Goal: Information Seeking & Learning: Learn about a topic

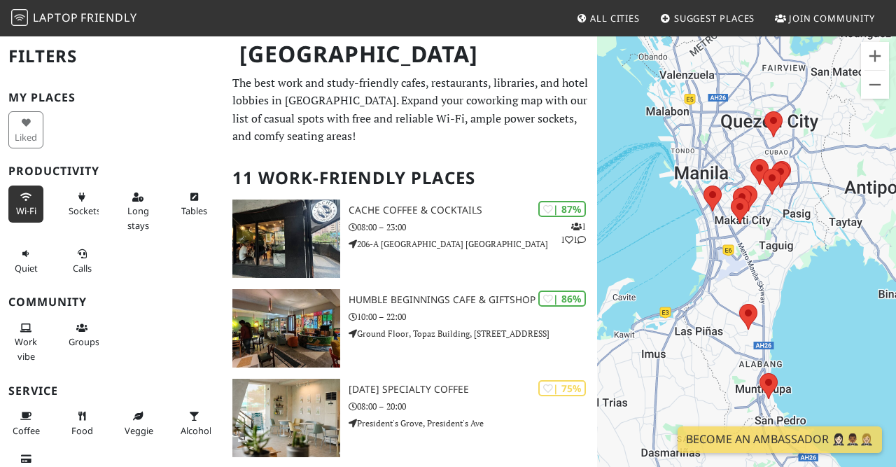
click at [32, 193] on button "Wi-Fi" at bounding box center [25, 204] width 35 height 37
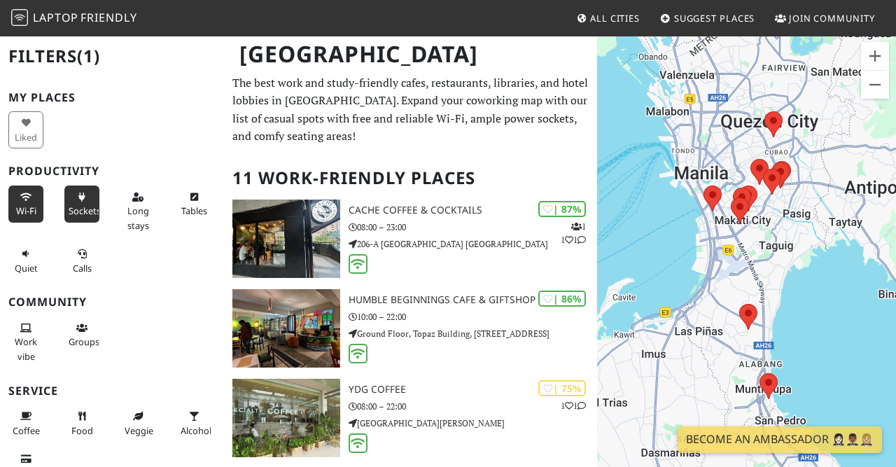
click at [87, 195] on icon at bounding box center [81, 197] width 11 height 9
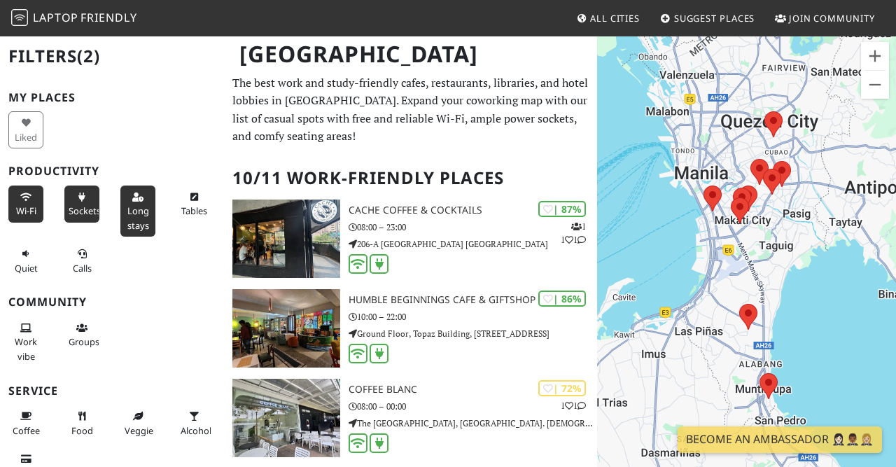
click at [144, 207] on span "Long stays" at bounding box center [138, 217] width 22 height 27
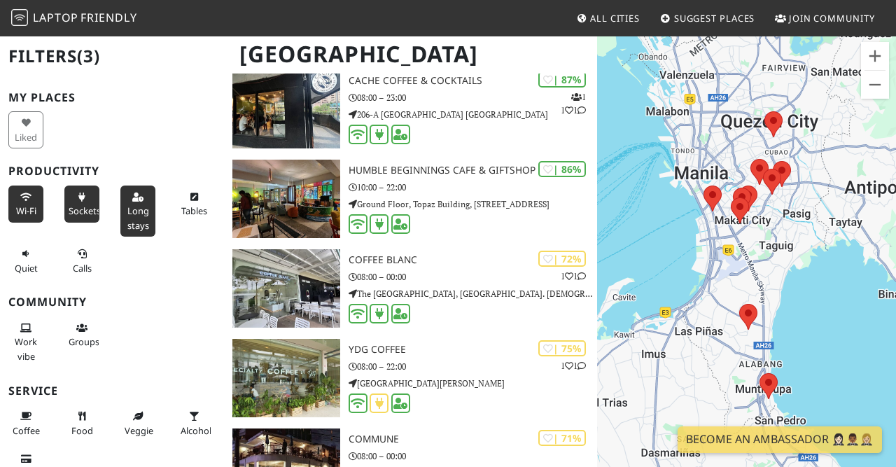
scroll to position [128, 0]
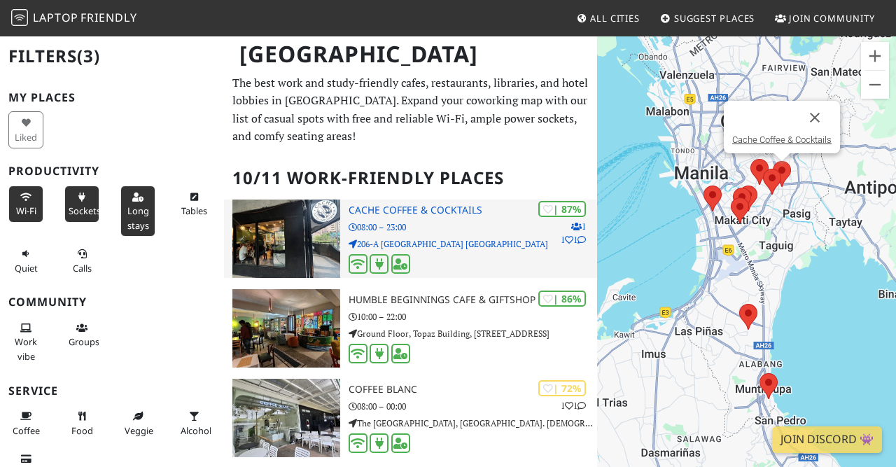
click at [380, 221] on p "08:00 – 23:00" at bounding box center [473, 227] width 249 height 13
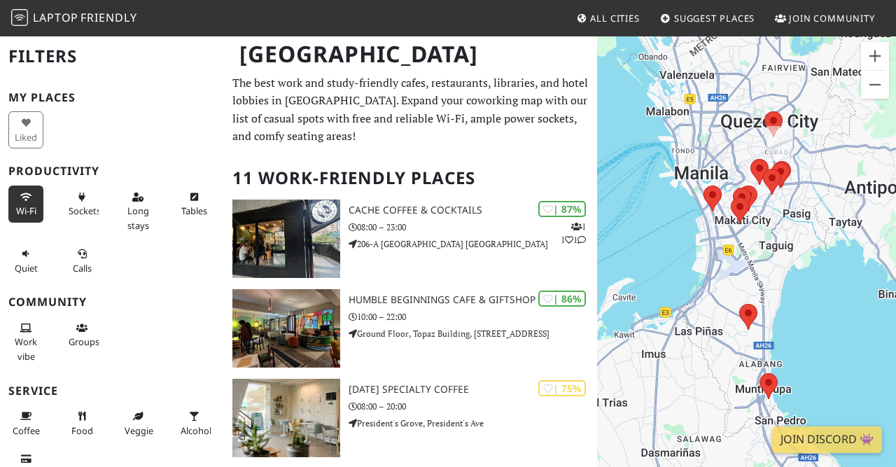
click at [9, 197] on button "Wi-Fi" at bounding box center [25, 204] width 35 height 37
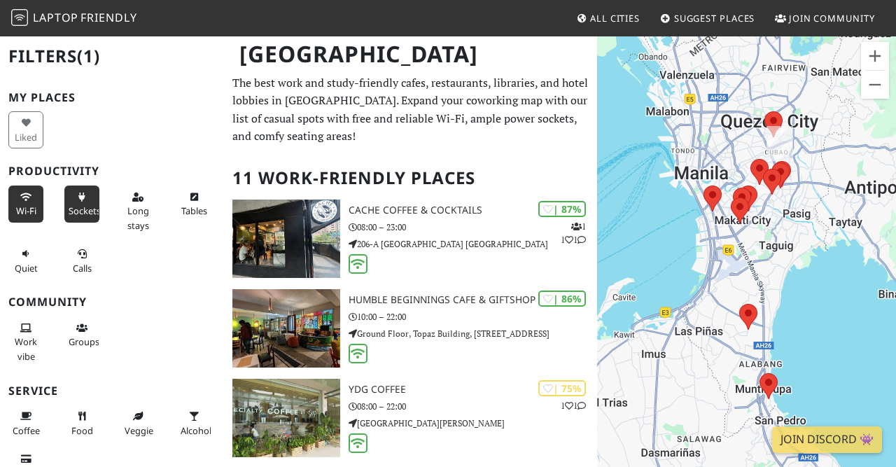
click at [92, 200] on button "Sockets" at bounding box center [81, 204] width 35 height 37
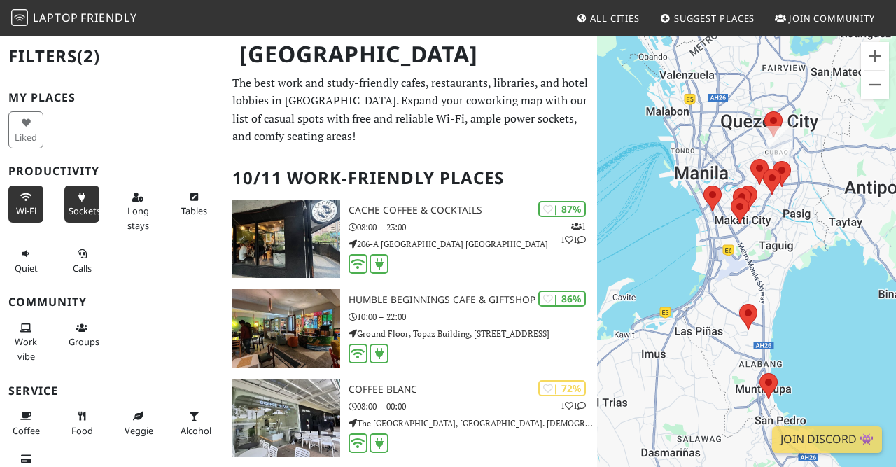
click at [156, 202] on div "Long stays" at bounding box center [140, 211] width 56 height 57
click at [143, 200] on icon at bounding box center [137, 197] width 11 height 9
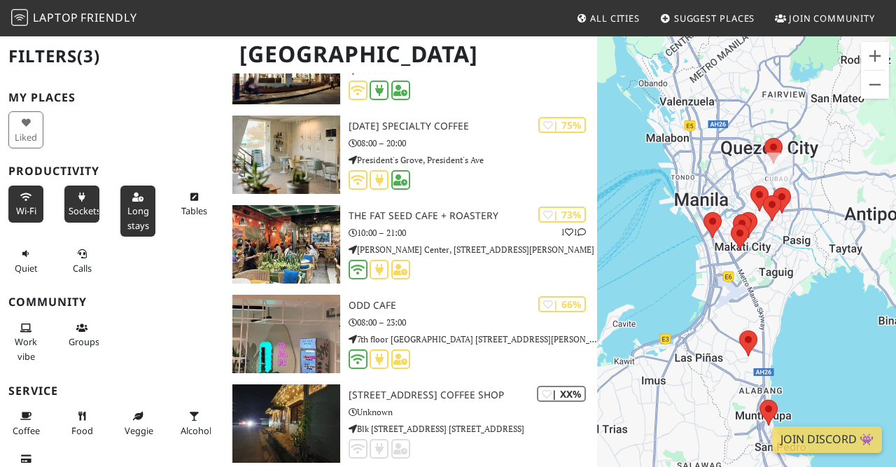
scroll to position [718, 0]
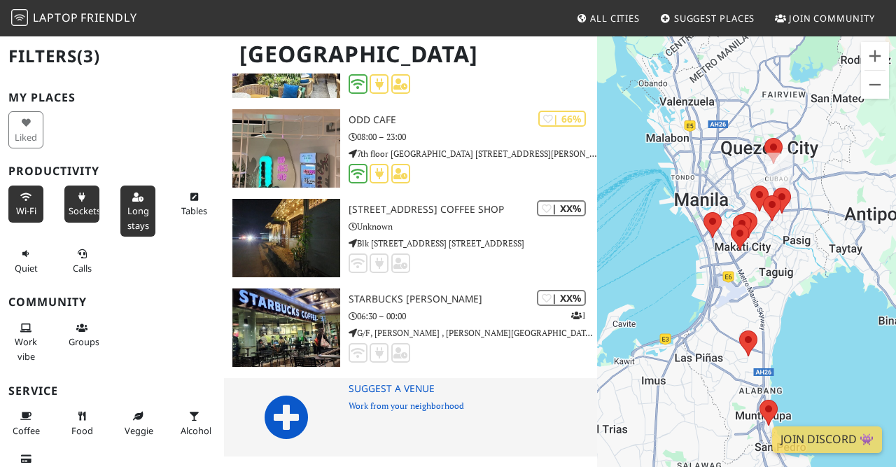
click at [281, 403] on icon at bounding box center [286, 417] width 45 height 45
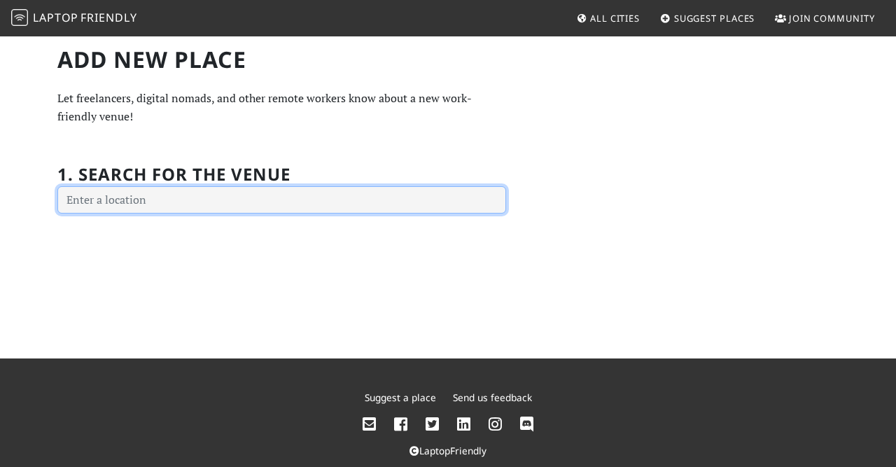
click at [234, 200] on input "text" at bounding box center [281, 200] width 449 height 28
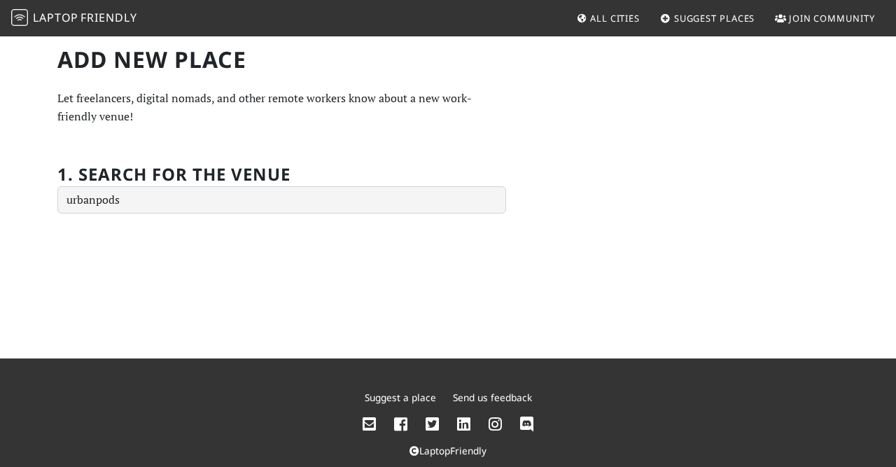
type input "Urban Pods, [GEOGRAPHIC_DATA], [GEOGRAPHIC_DATA], [GEOGRAPHIC_DATA]"
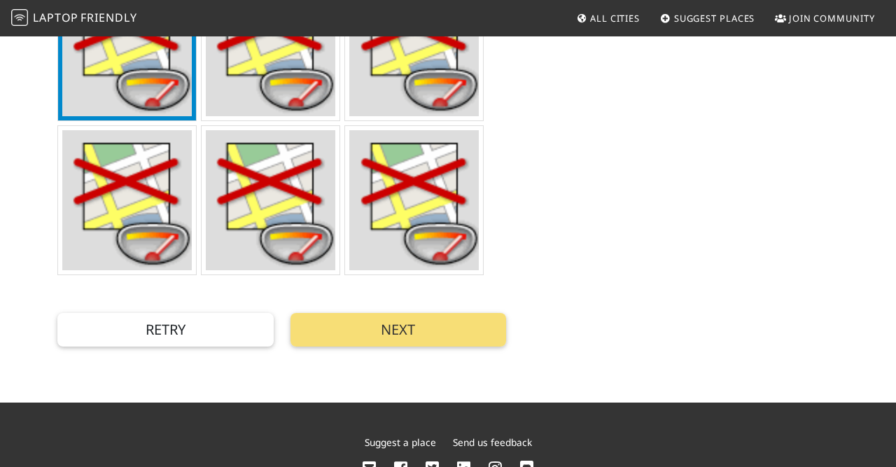
scroll to position [505, 0]
